Goal: Navigation & Orientation: Find specific page/section

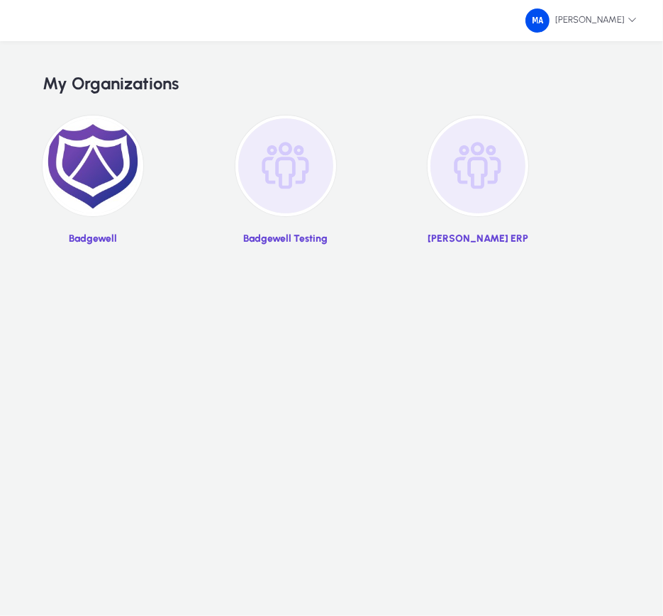
click at [99, 204] on img at bounding box center [93, 166] width 101 height 101
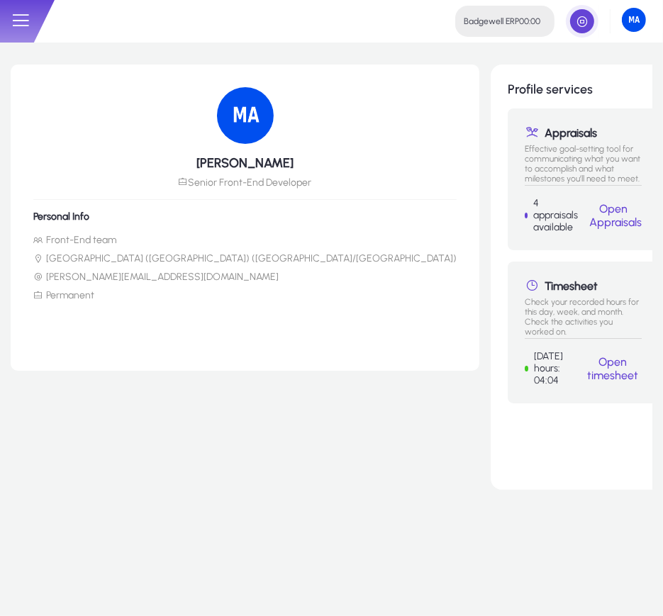
click at [21, 25] on icon at bounding box center [20, 20] width 21 height 21
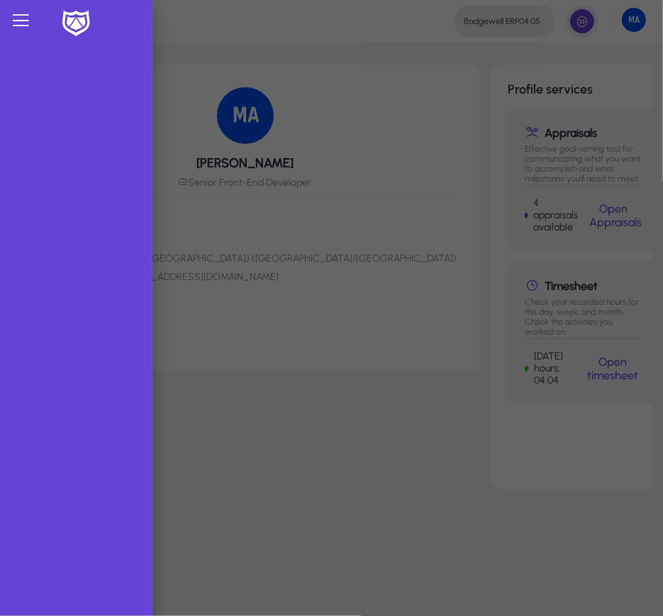
click at [84, 27] on img at bounding box center [75, 24] width 35 height 30
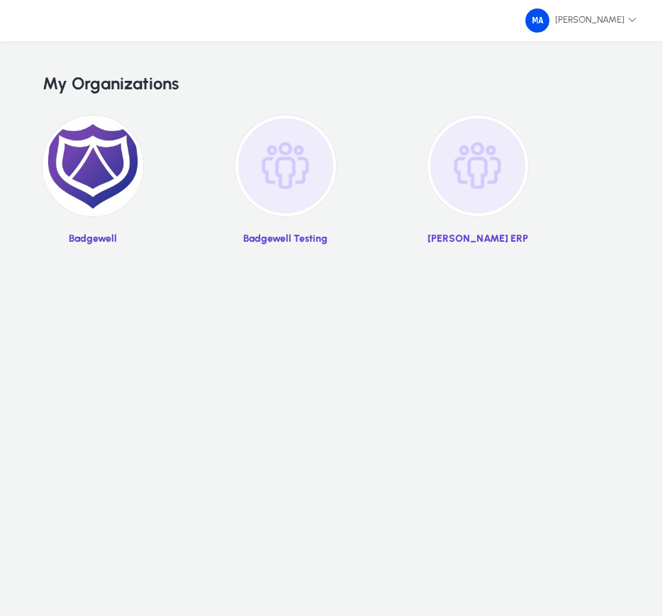
click at [477, 179] on img at bounding box center [478, 166] width 101 height 101
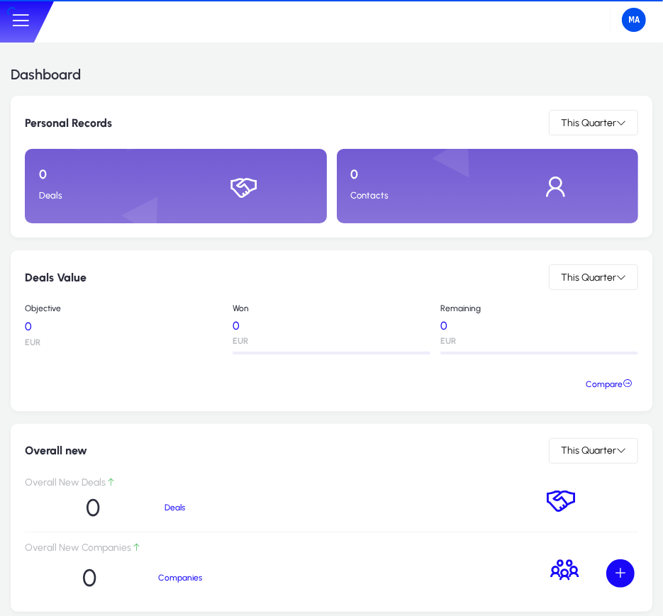
click at [15, 11] on icon at bounding box center [20, 20] width 21 height 21
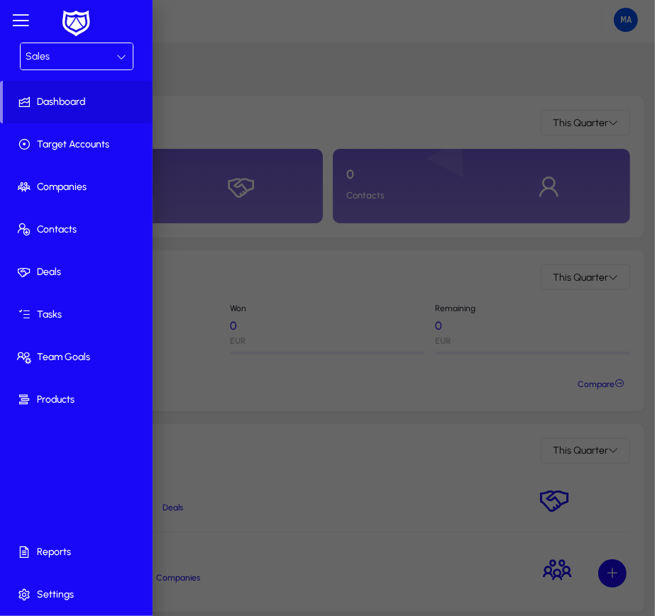
click at [90, 61] on div "Sales" at bounding box center [71, 57] width 91 height 18
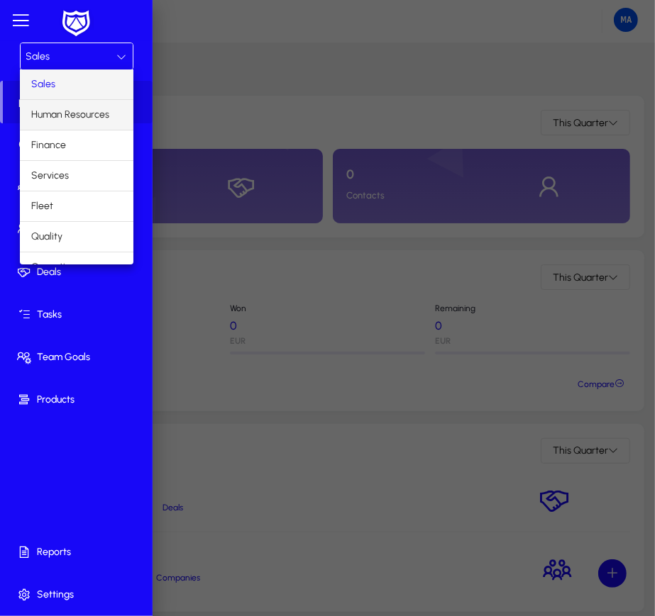
click at [88, 113] on span "Human Resources" at bounding box center [70, 114] width 78 height 17
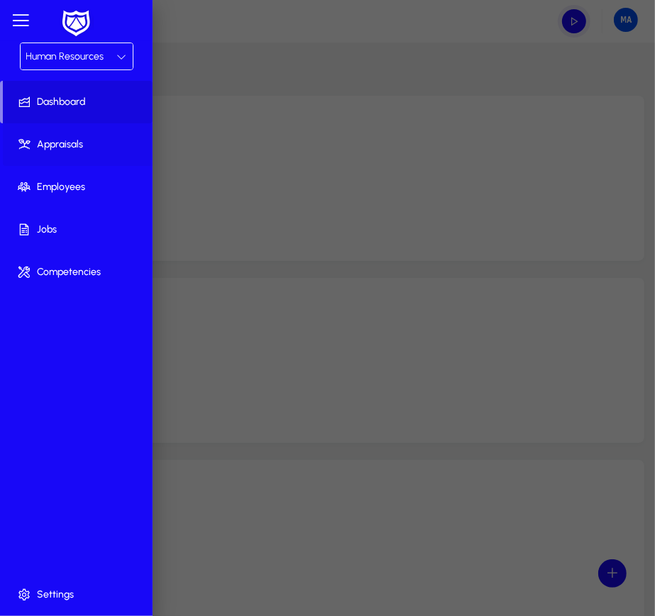
click at [82, 145] on span "Appraisals" at bounding box center [79, 145] width 152 height 14
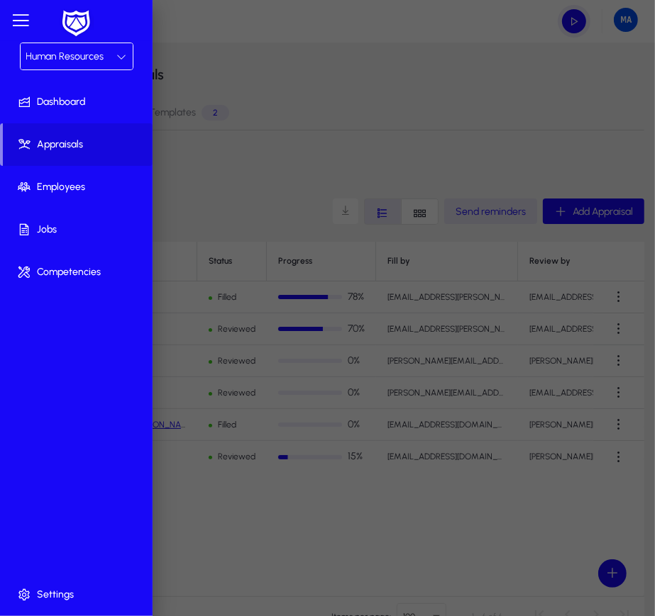
click at [328, 350] on div at bounding box center [327, 345] width 655 height 690
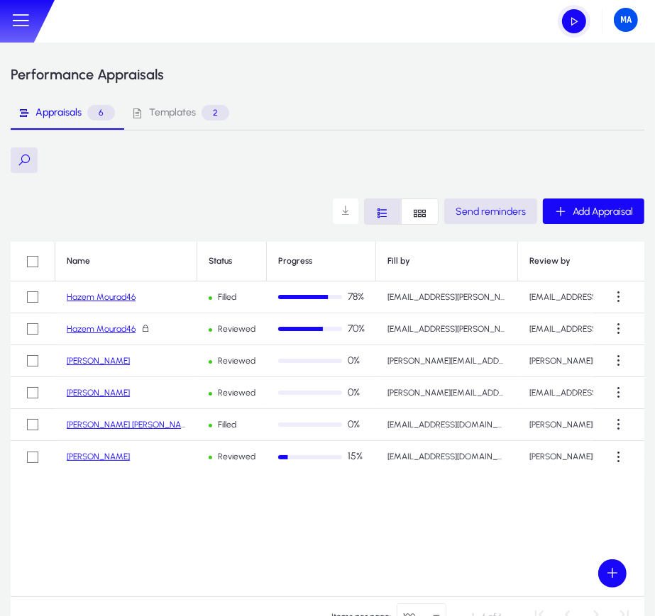
click at [103, 294] on link "Hazem Mourad46" at bounding box center [101, 297] width 69 height 10
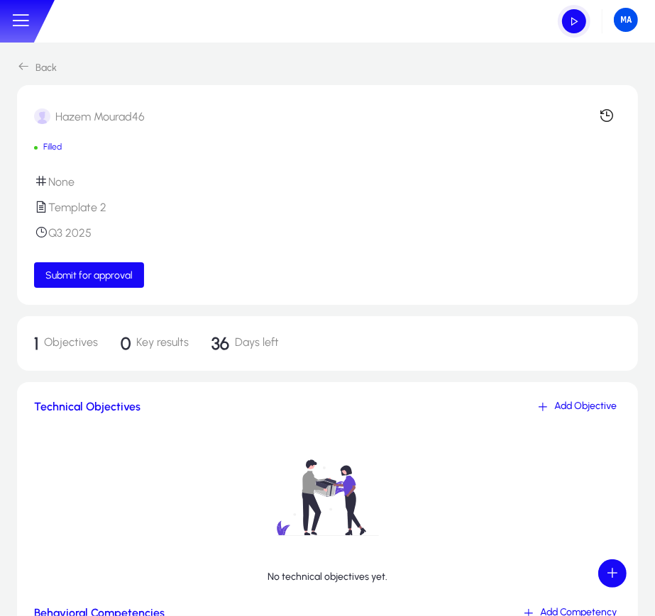
click at [21, 23] on icon at bounding box center [20, 20] width 21 height 21
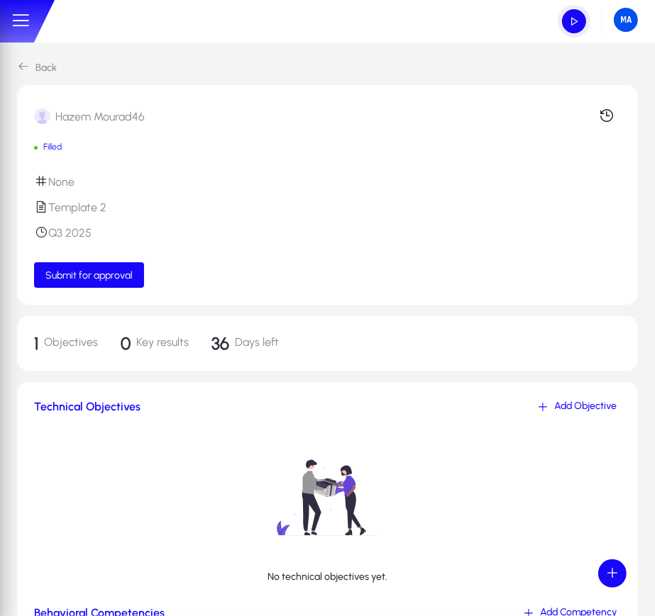
click at [21, 23] on icon at bounding box center [20, 20] width 21 height 21
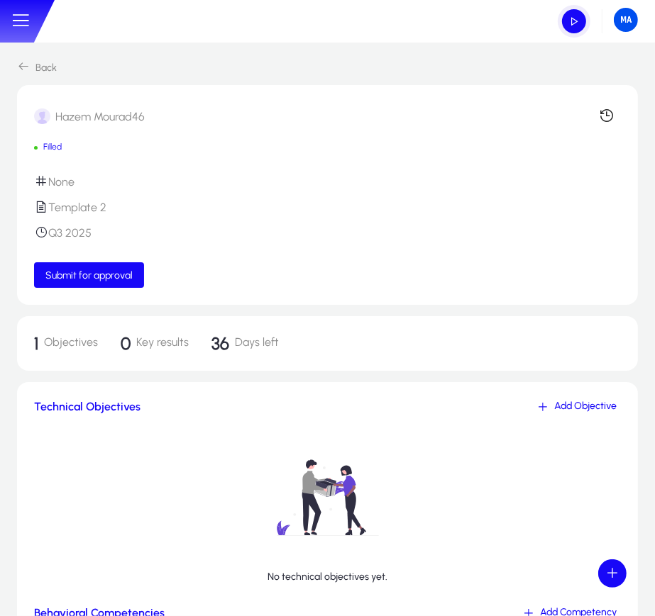
click at [21, 28] on icon at bounding box center [20, 20] width 21 height 21
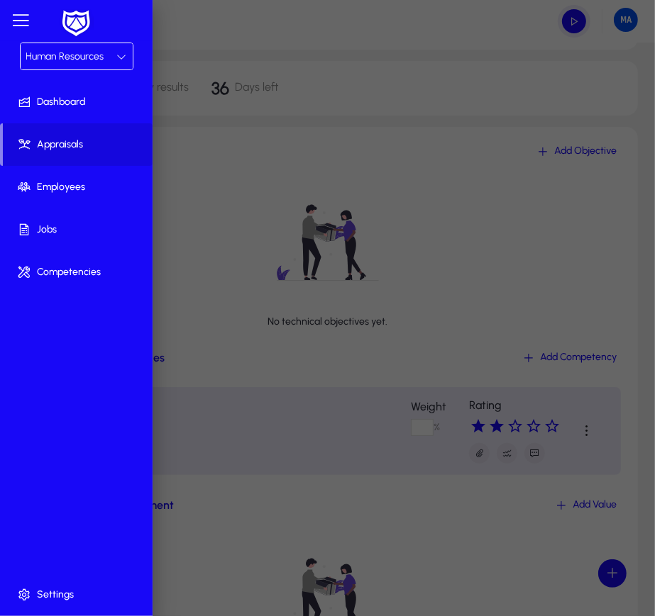
scroll to position [340, 0]
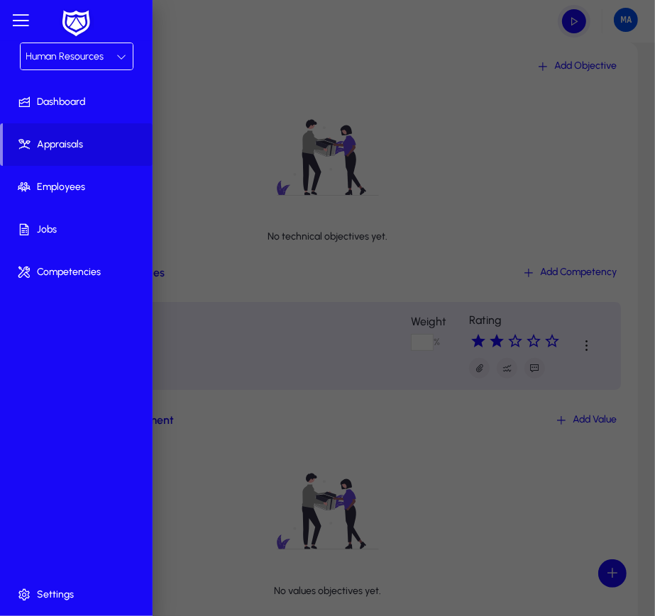
click at [80, 68] on div "Human Resources" at bounding box center [77, 56] width 112 height 26
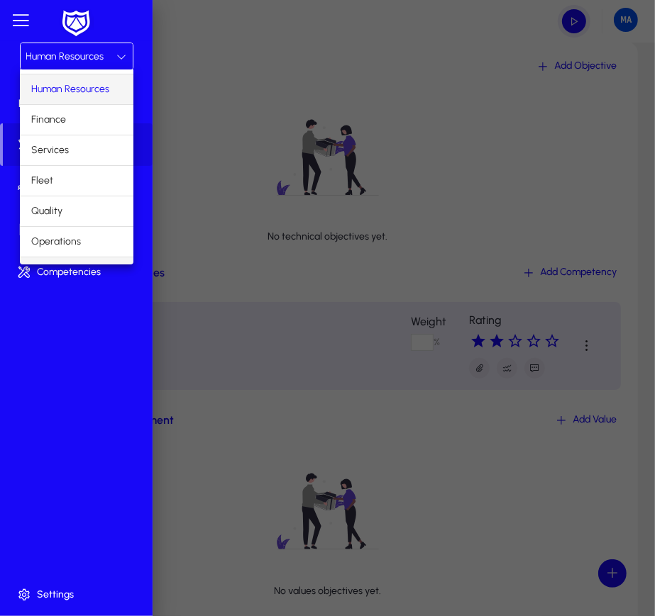
scroll to position [47, 0]
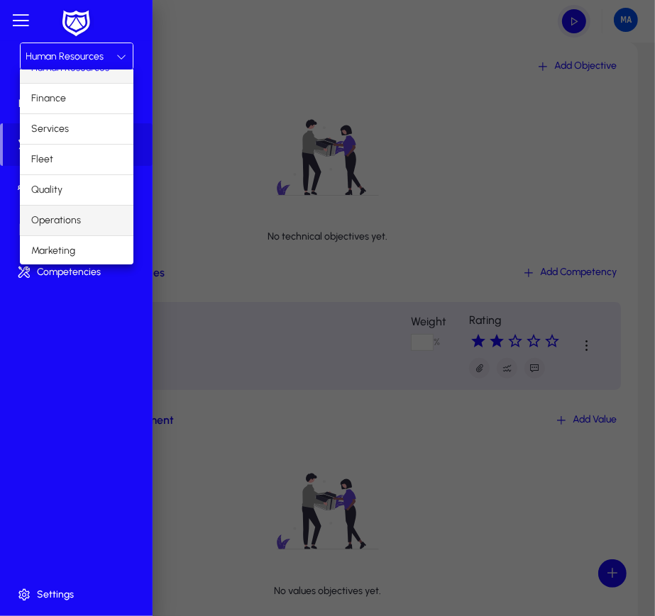
click at [68, 224] on span "Operations" at bounding box center [56, 220] width 50 height 17
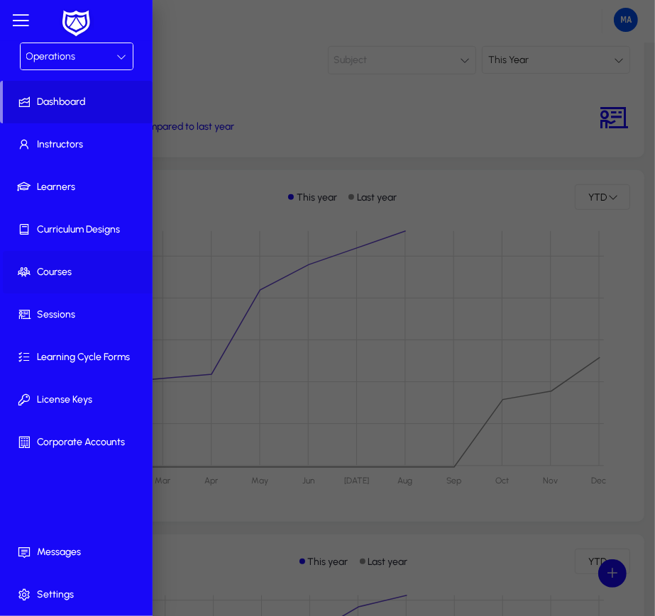
click at [68, 269] on span "Courses" at bounding box center [79, 272] width 152 height 14
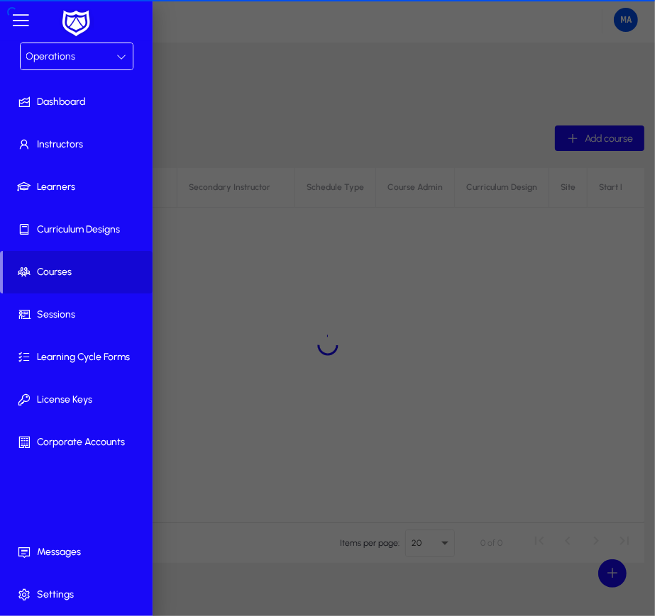
scroll to position [7, 0]
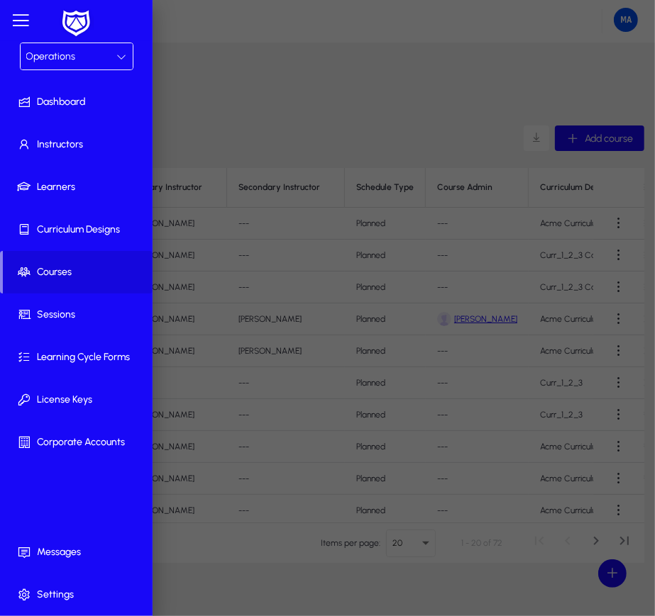
click at [60, 56] on span "Operations" at bounding box center [51, 56] width 50 height 12
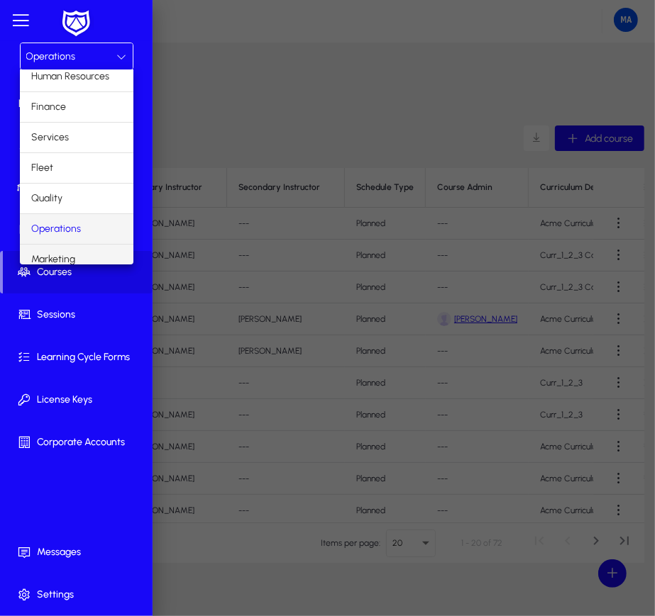
scroll to position [47, 0]
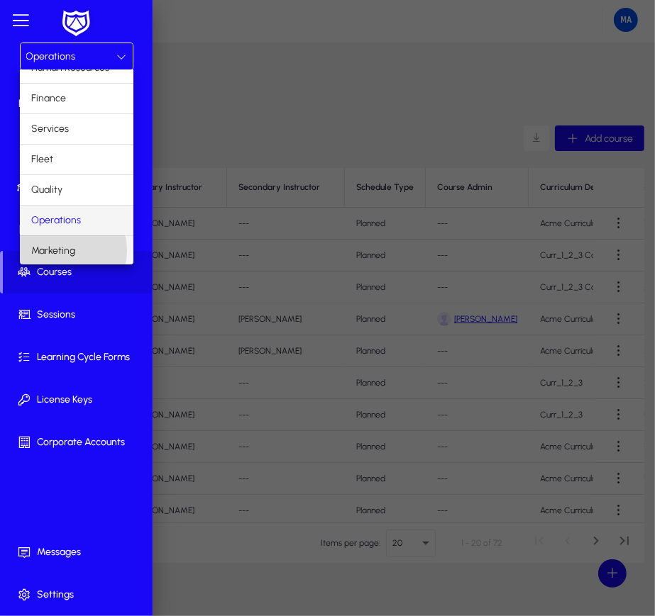
click at [65, 249] on span "Marketing" at bounding box center [53, 251] width 44 height 17
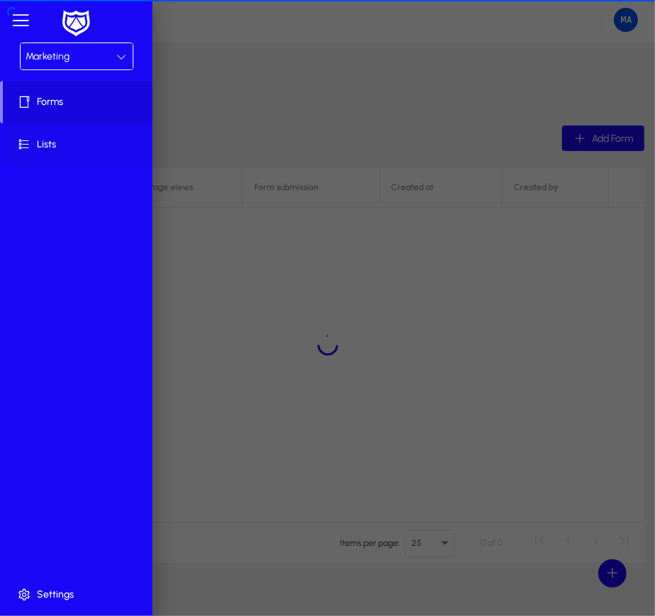
click at [40, 150] on span "Lists" at bounding box center [79, 145] width 152 height 14
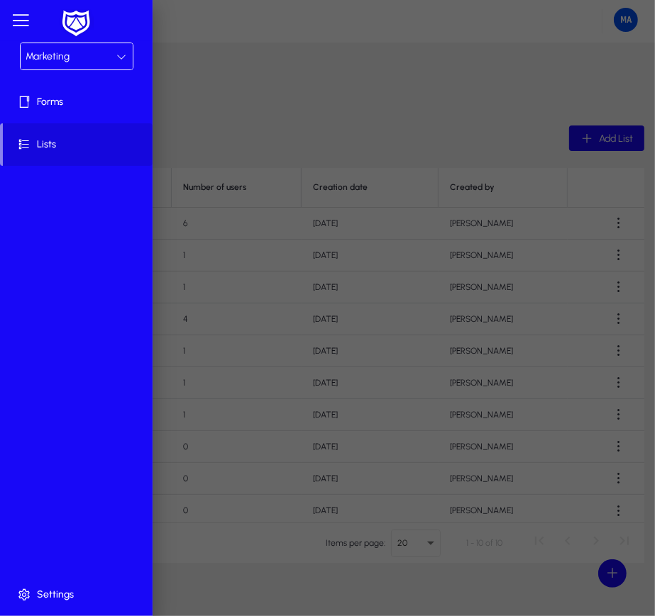
click at [365, 303] on div at bounding box center [327, 304] width 655 height 623
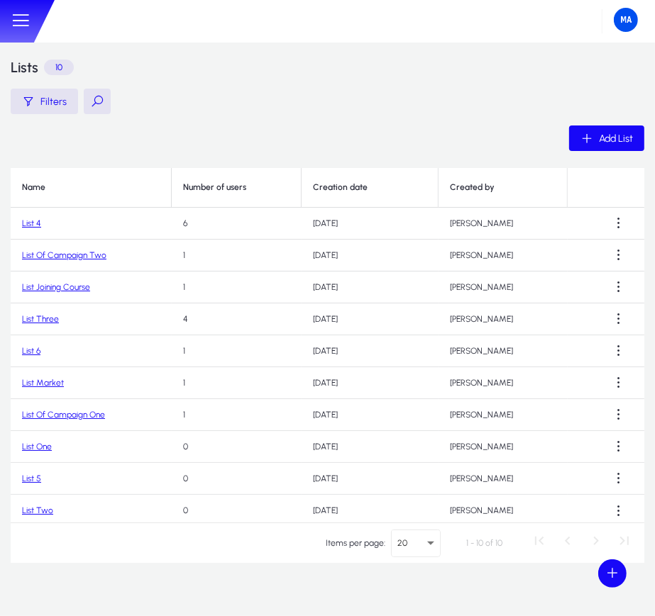
click at [23, 224] on link "List 4" at bounding box center [31, 223] width 19 height 10
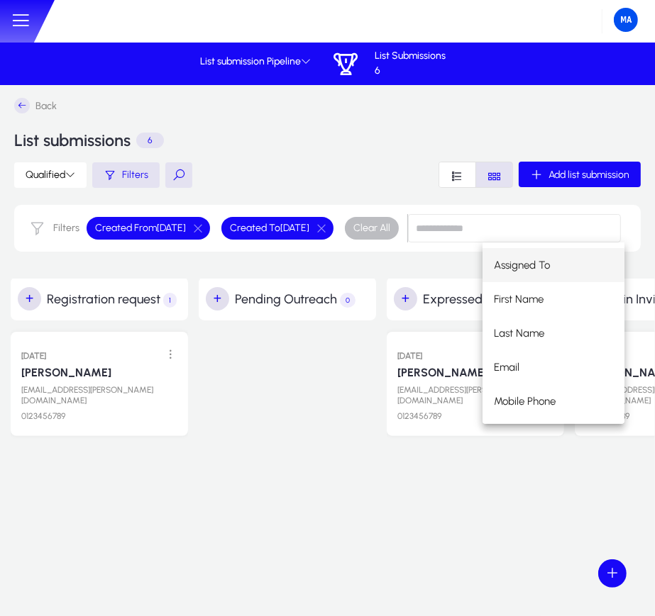
click at [333, 165] on div "Qualified Filters Add list submission" at bounding box center [327, 175] width 626 height 26
